Goal: Transaction & Acquisition: Subscribe to service/newsletter

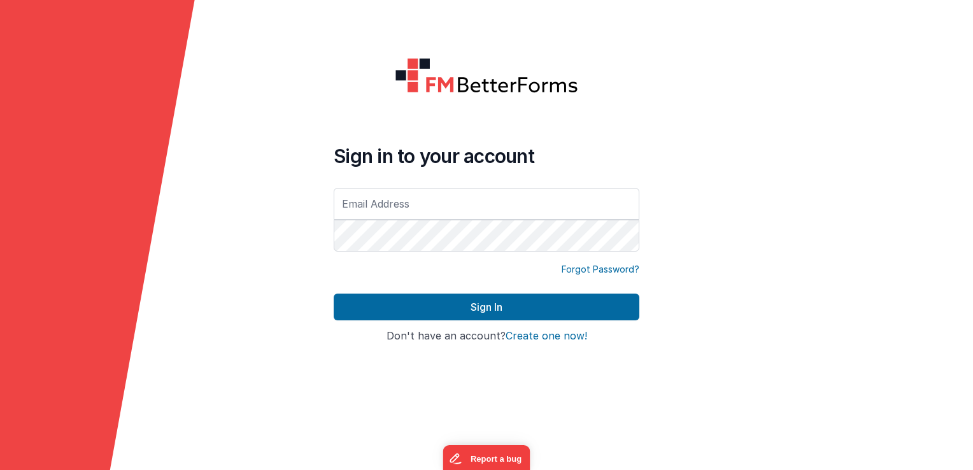
type input "[EMAIL_ADDRESS][DOMAIN_NAME]"
click at [540, 336] on button "Create one now!" at bounding box center [547, 336] width 82 height 11
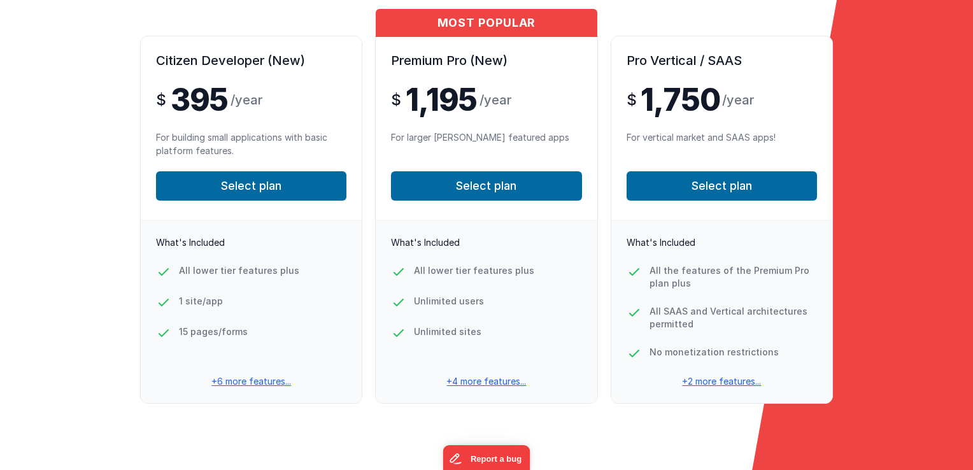
scroll to position [173, 0]
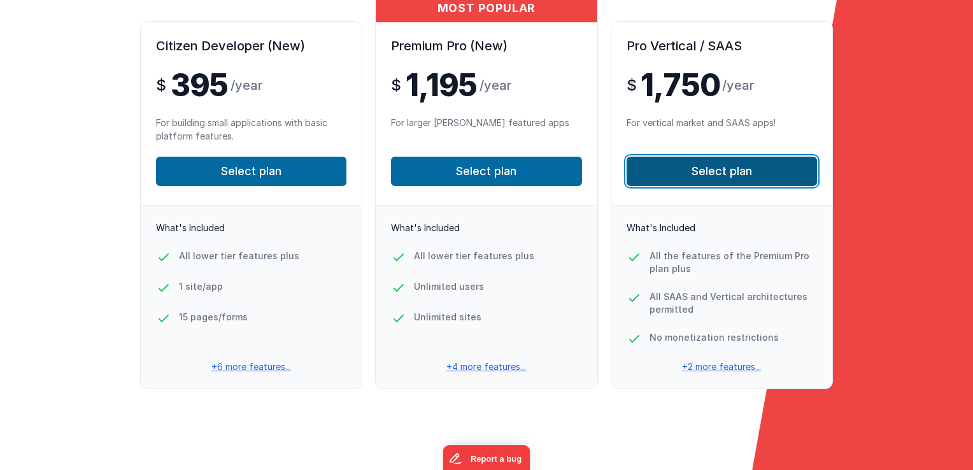
click at [707, 174] on button "Select plan" at bounding box center [722, 171] width 190 height 29
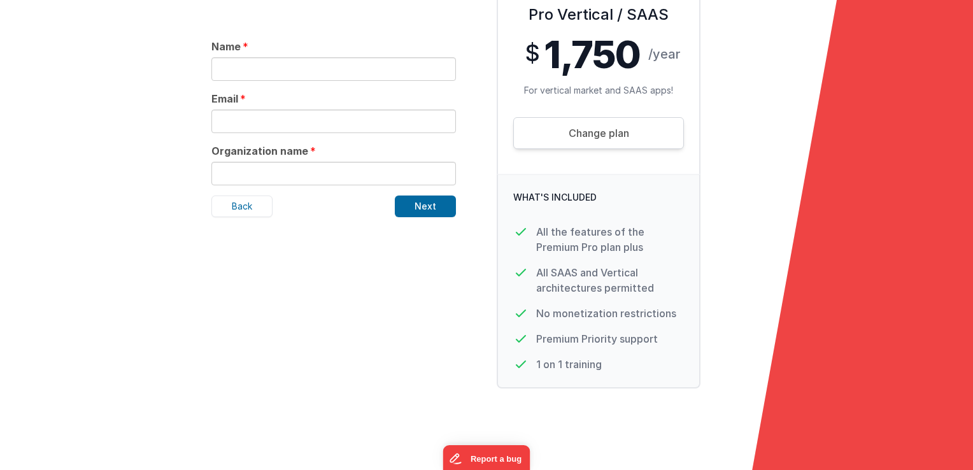
scroll to position [143, 0]
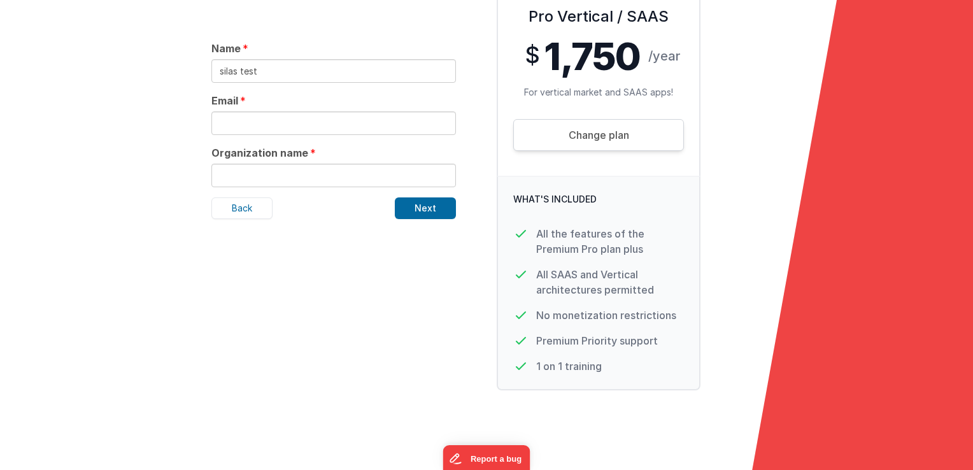
type input "silas test"
click at [268, 115] on input "text" at bounding box center [334, 123] width 245 height 24
type input "[EMAIL_ADDRESS][DOMAIN_NAME]"
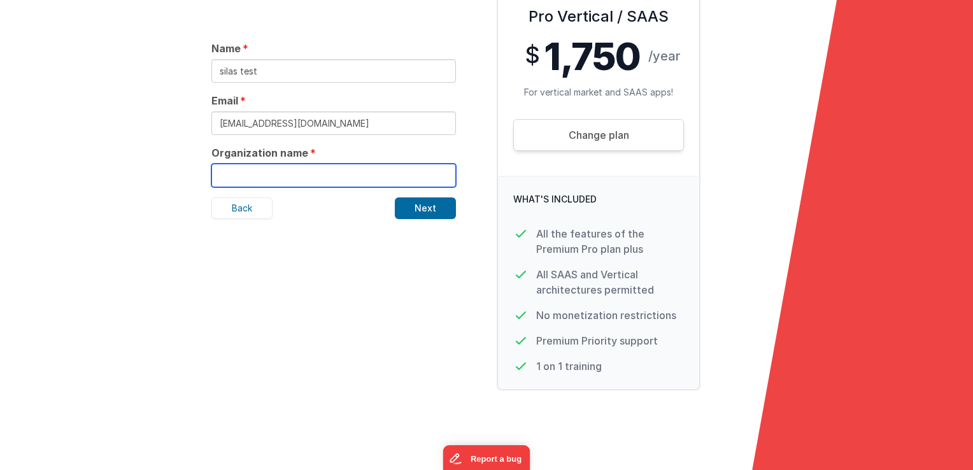
type input "[PERSON_NAME] Engineering"
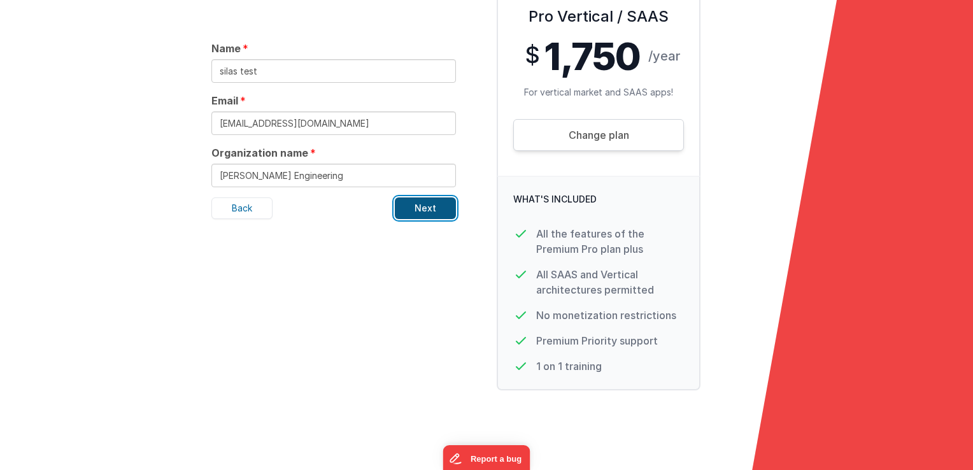
click at [433, 210] on button "Next" at bounding box center [425, 208] width 61 height 22
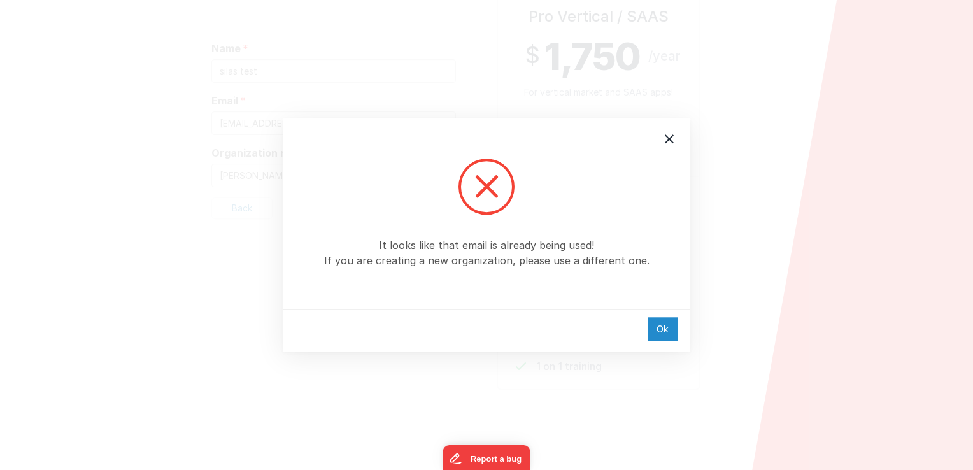
click at [665, 330] on div "Ok" at bounding box center [663, 329] width 30 height 24
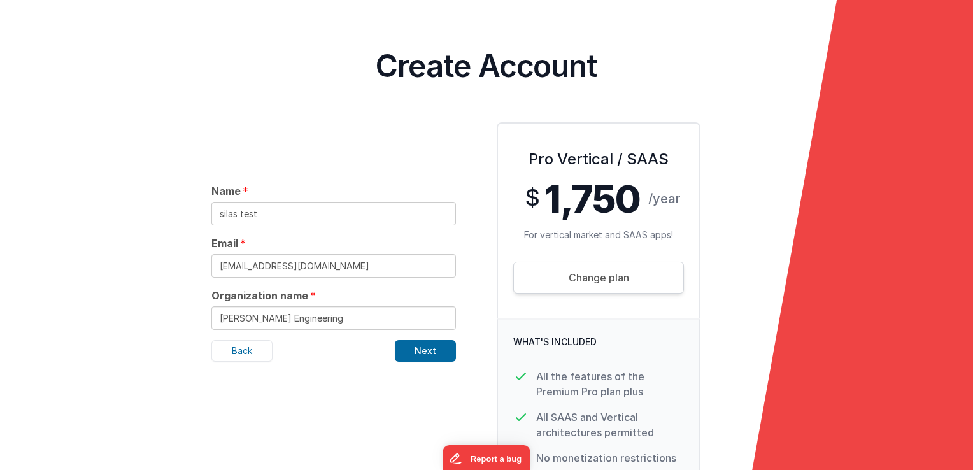
scroll to position [0, 0]
click at [582, 277] on link "Change plan" at bounding box center [598, 278] width 171 height 32
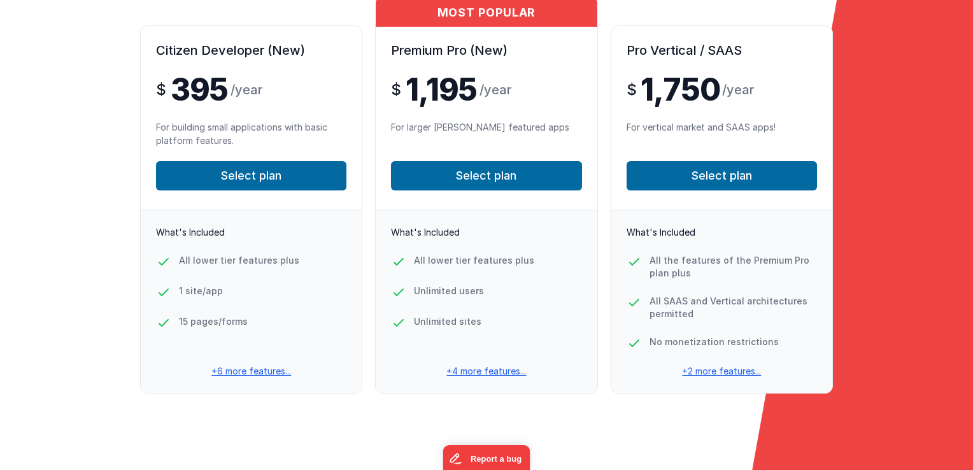
scroll to position [173, 0]
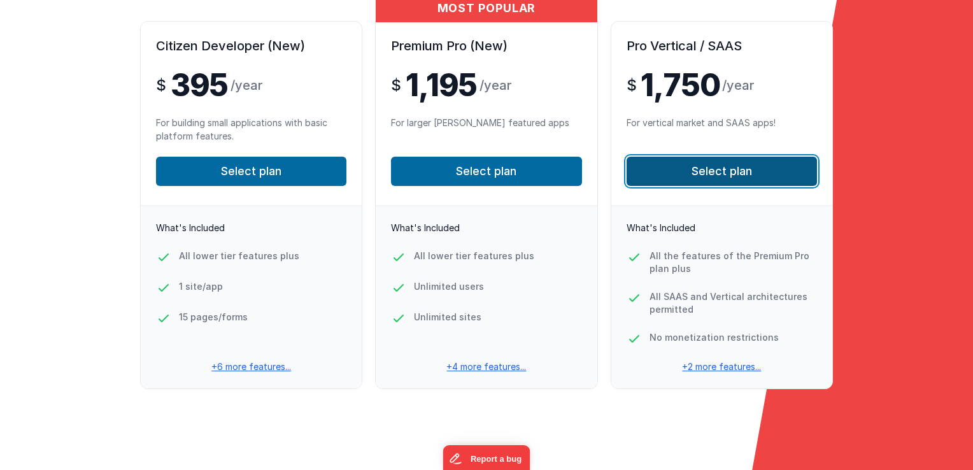
click at [675, 180] on button "Select plan" at bounding box center [722, 171] width 190 height 29
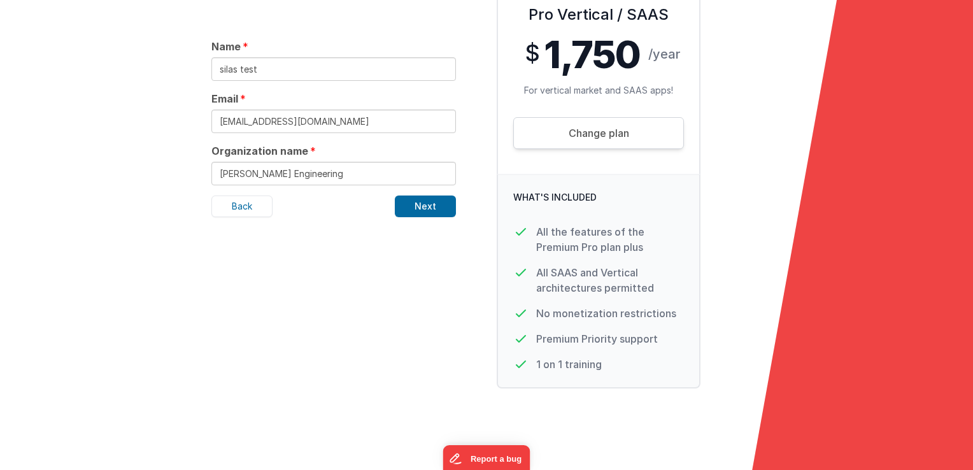
scroll to position [143, 0]
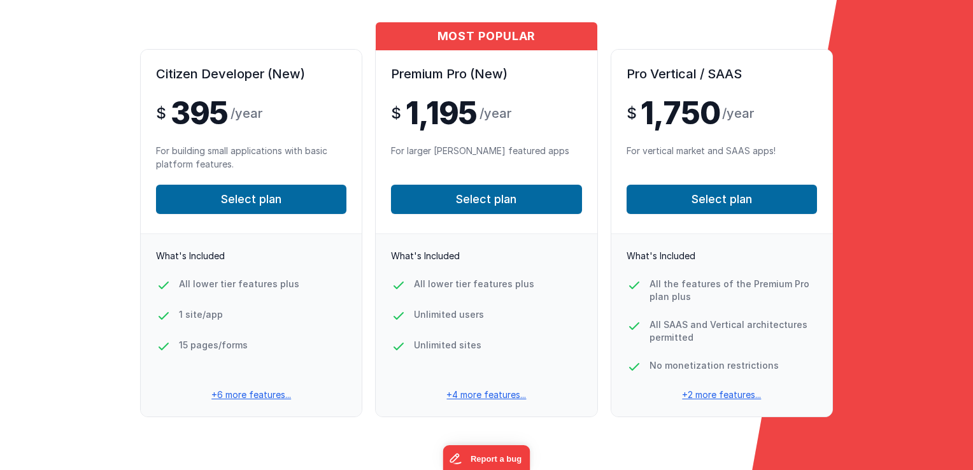
scroll to position [173, 0]
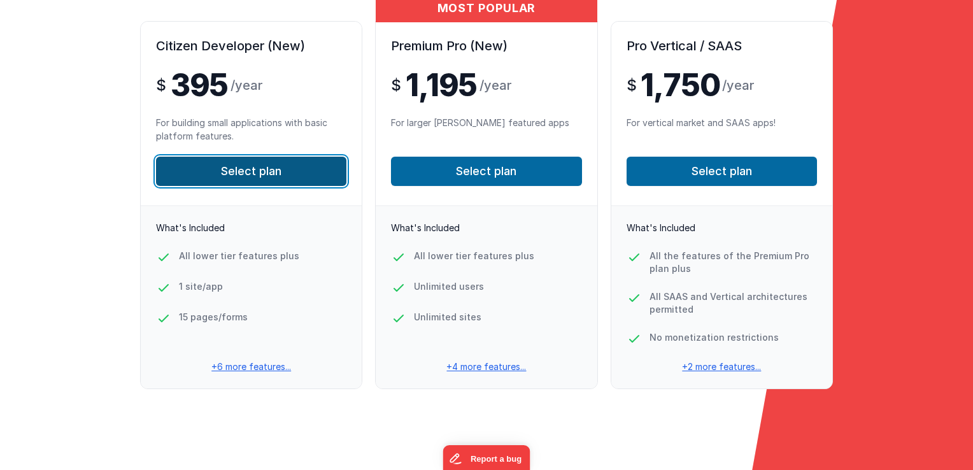
click at [303, 169] on button "Select plan" at bounding box center [251, 171] width 190 height 29
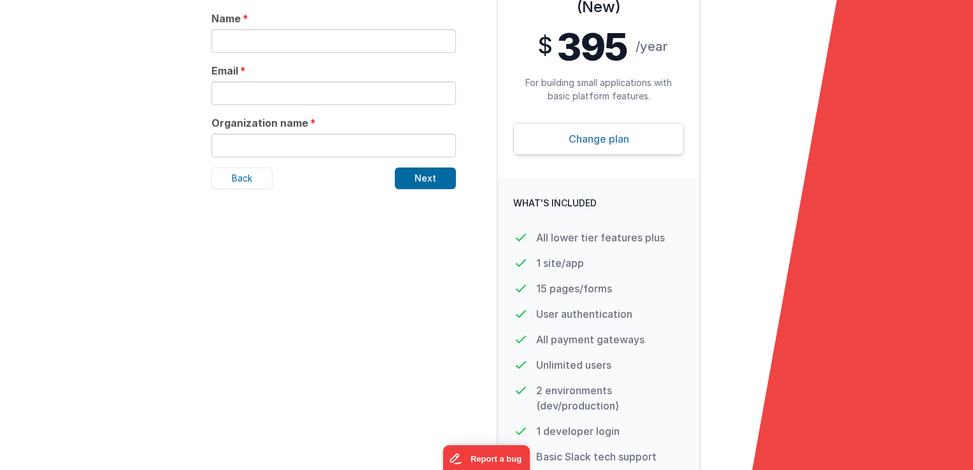
click at [584, 141] on link "Change plan" at bounding box center [598, 139] width 171 height 32
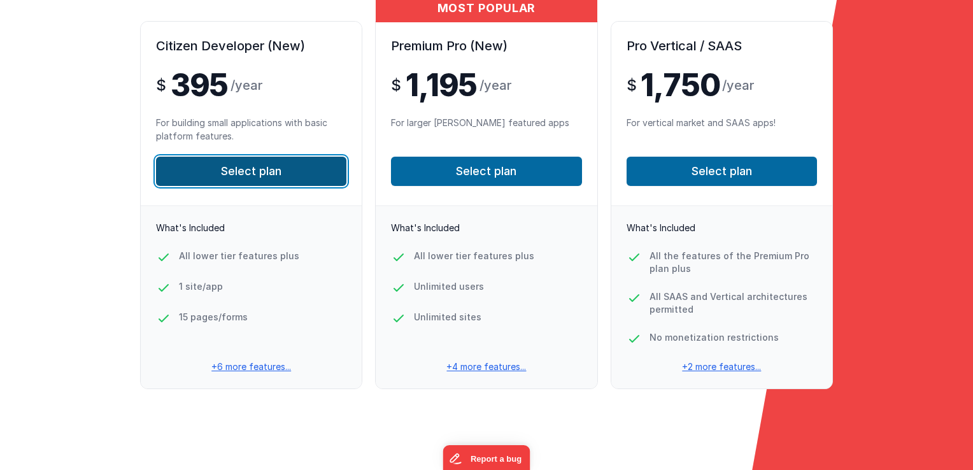
click at [181, 162] on button "Select plan" at bounding box center [251, 171] width 190 height 29
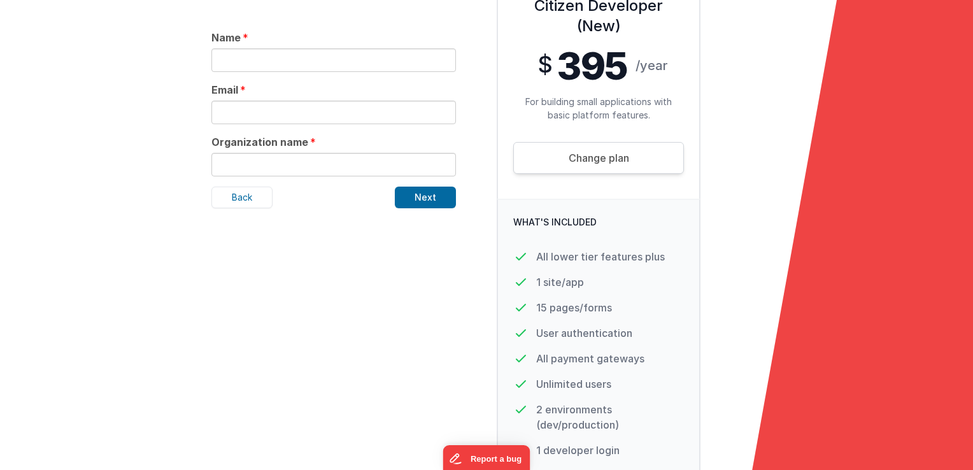
scroll to position [136, 0]
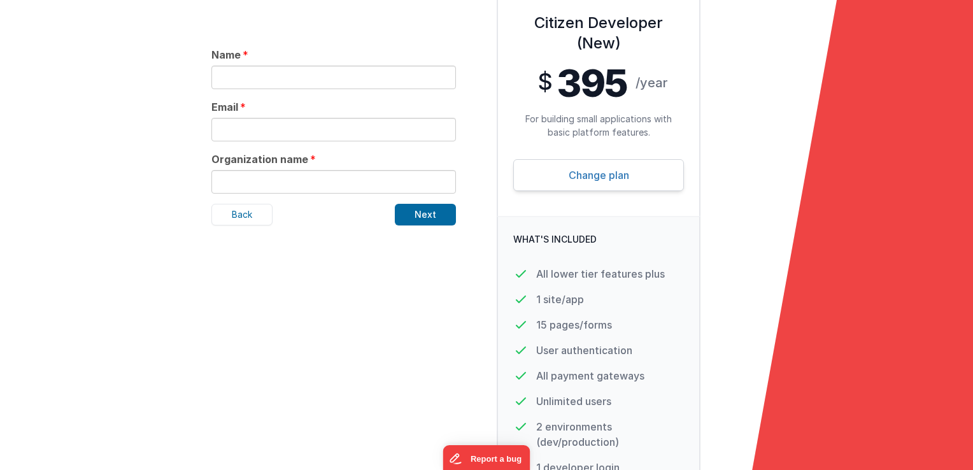
click at [537, 182] on link "Change plan" at bounding box center [598, 175] width 171 height 32
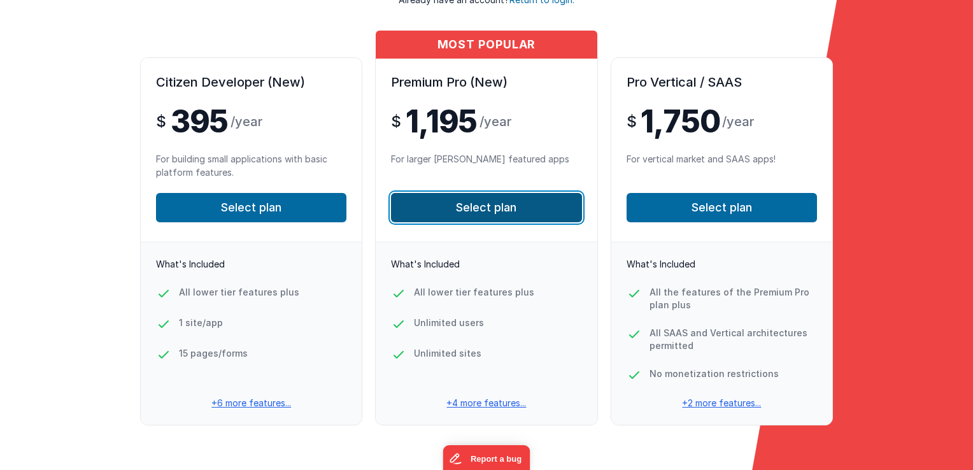
click at [499, 200] on button "Select plan" at bounding box center [486, 207] width 190 height 29
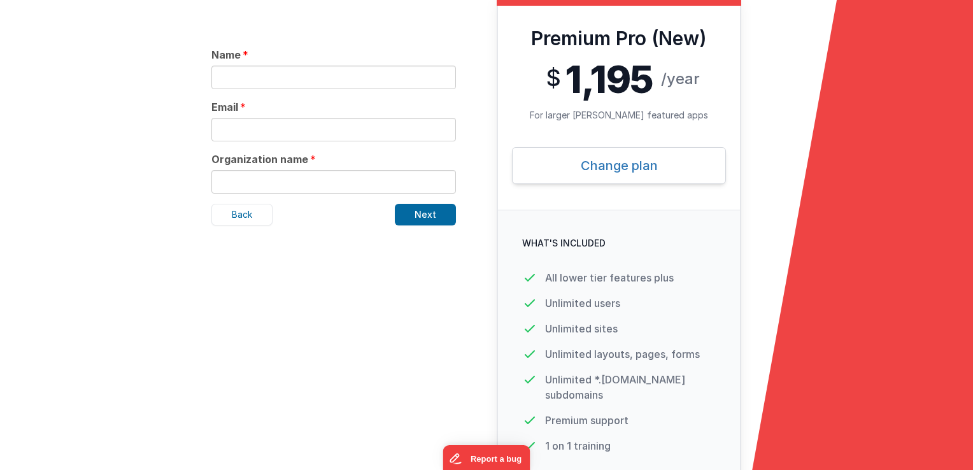
click at [592, 175] on link "Change plan" at bounding box center [619, 165] width 214 height 37
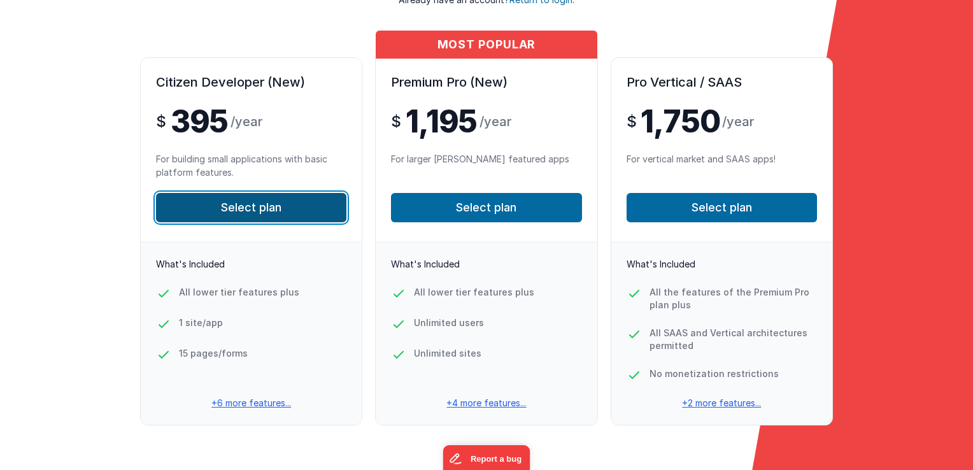
click at [311, 214] on button "Select plan" at bounding box center [251, 207] width 190 height 29
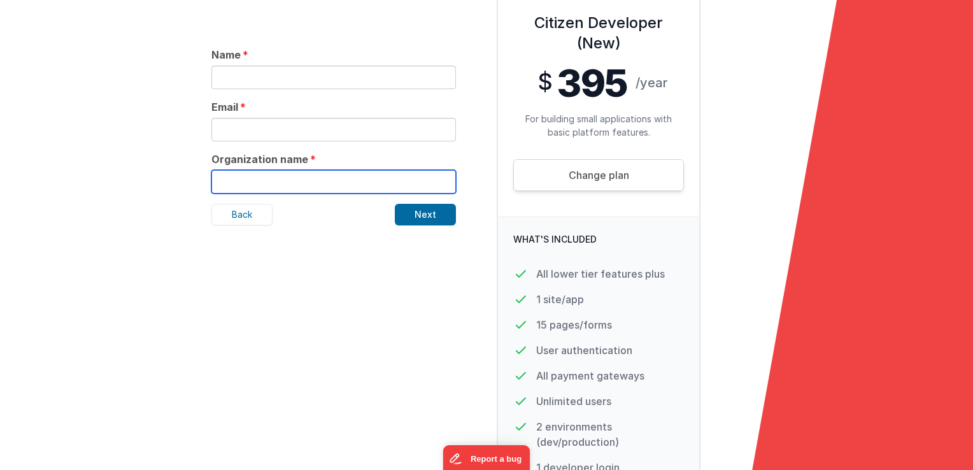
click at [298, 179] on input "text" at bounding box center [334, 182] width 245 height 24
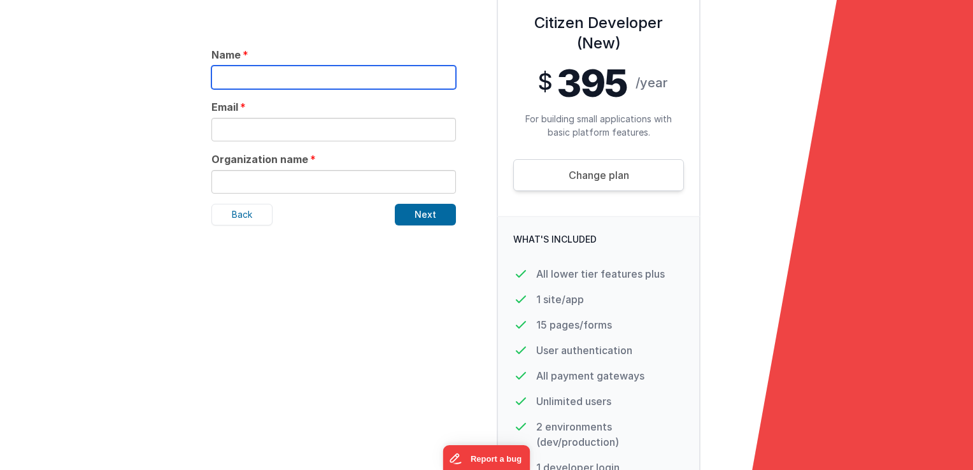
click at [303, 71] on input "text" at bounding box center [334, 78] width 245 height 24
type input "silas test"
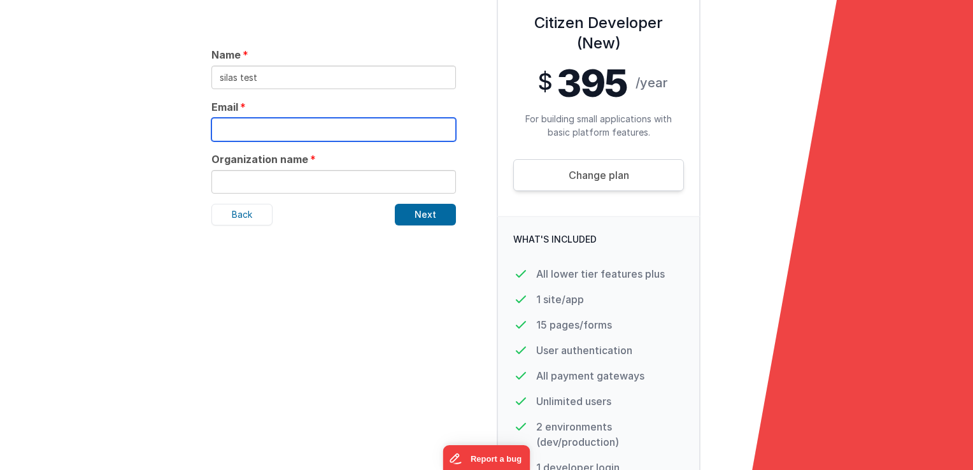
type input "silas@delfsengineering.ca"
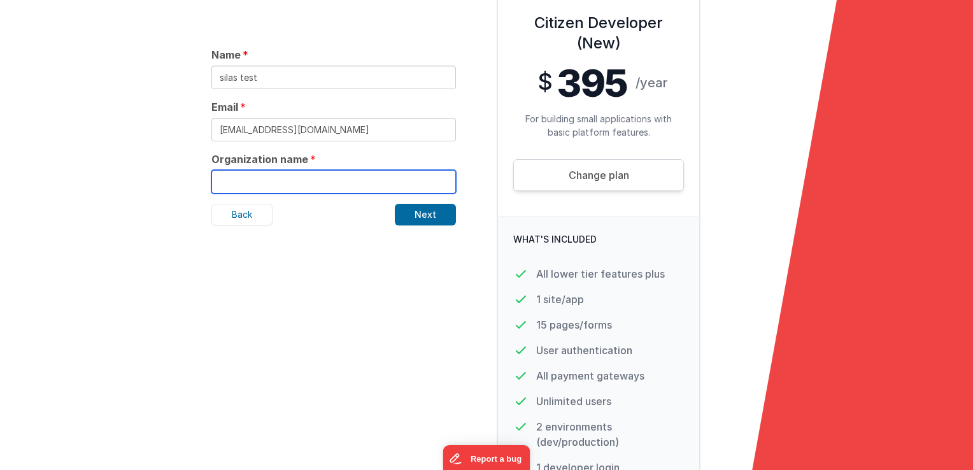
type input "Delfs Engineering"
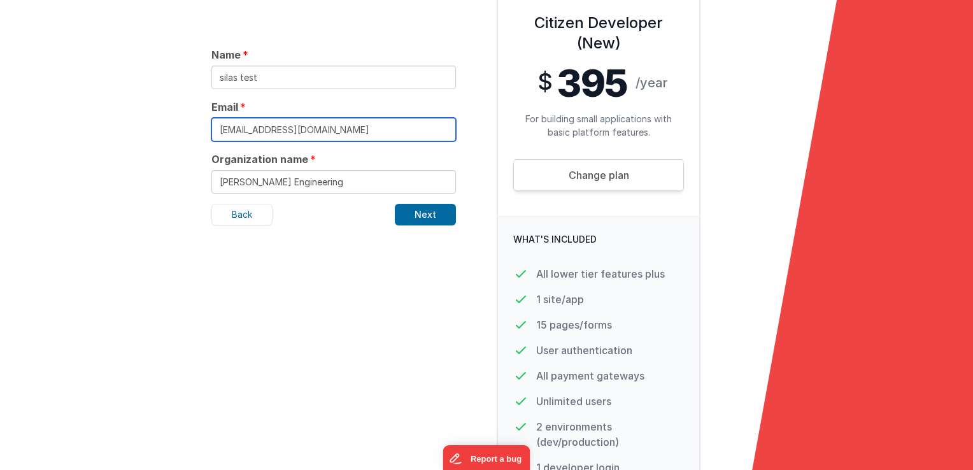
drag, startPoint x: 342, startPoint y: 133, endPoint x: 201, endPoint y: 125, distance: 141.7
click at [201, 125] on form "Select a Plan Choose a plan that best suits your business needs! Already have a…" at bounding box center [486, 235] width 973 height 470
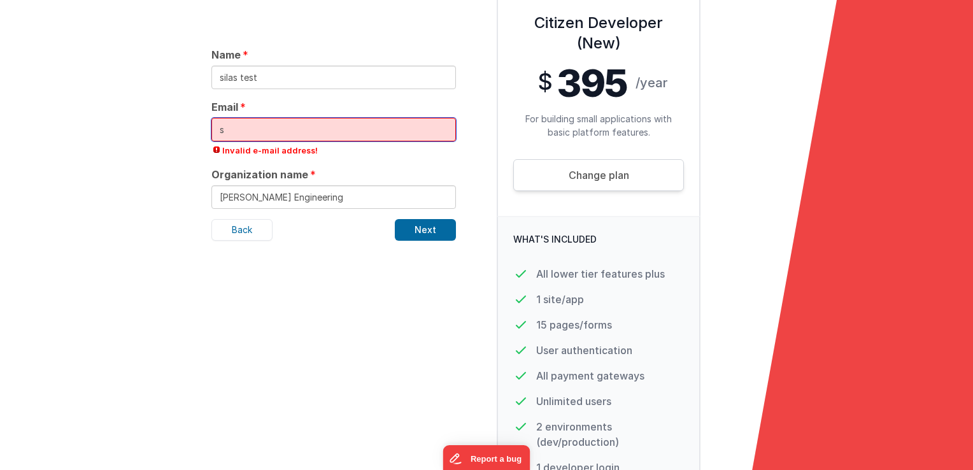
type input "swrigh24@uoguelph.ca"
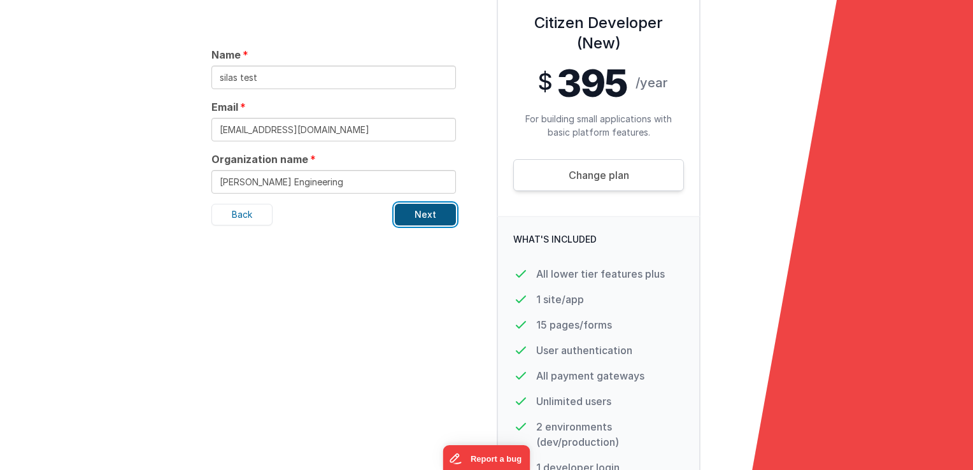
click at [413, 212] on button "Next" at bounding box center [425, 215] width 61 height 22
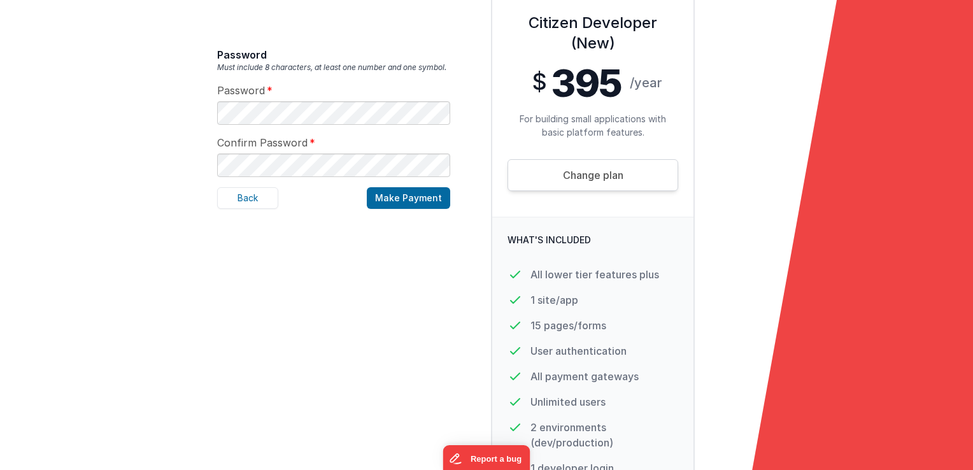
click at [212, 136] on div "Password Must include 8 characters, at least one number and one symbol. Passwor…" at bounding box center [334, 288] width 254 height 624
click at [204, 171] on form "Select a Plan Choose a plan that best suits your business needs! Already have a…" at bounding box center [486, 235] width 973 height 470
click at [379, 201] on button "Make Payment" at bounding box center [408, 198] width 83 height 22
click at [418, 200] on button "Make Payment" at bounding box center [408, 198] width 83 height 22
